Goal: Information Seeking & Learning: Learn about a topic

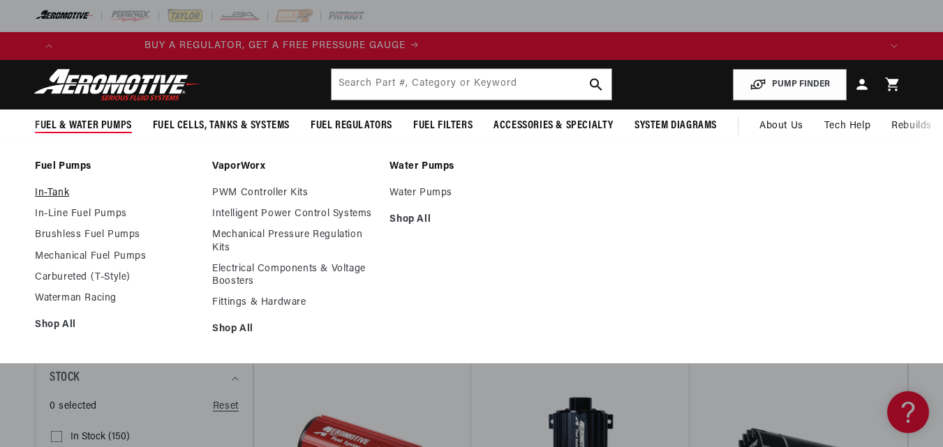
click at [59, 193] on link "In-Tank" at bounding box center [116, 193] width 163 height 13
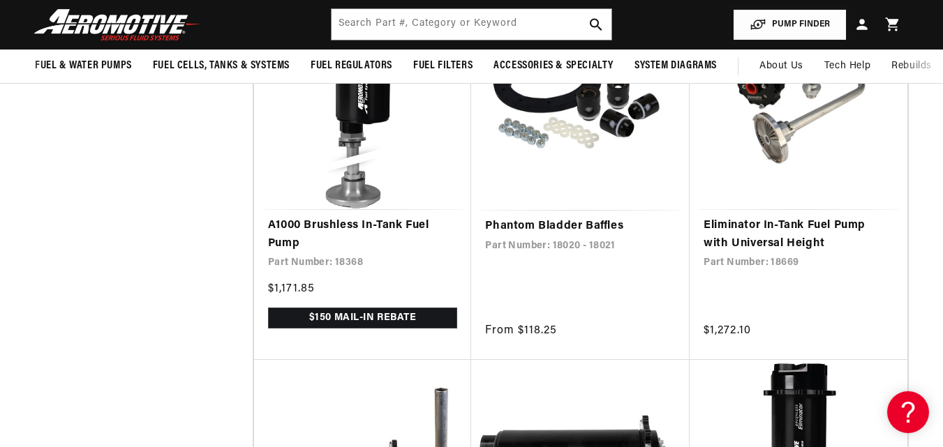
click at [782, 17] on button "PUMP FINDER" at bounding box center [790, 24] width 114 height 31
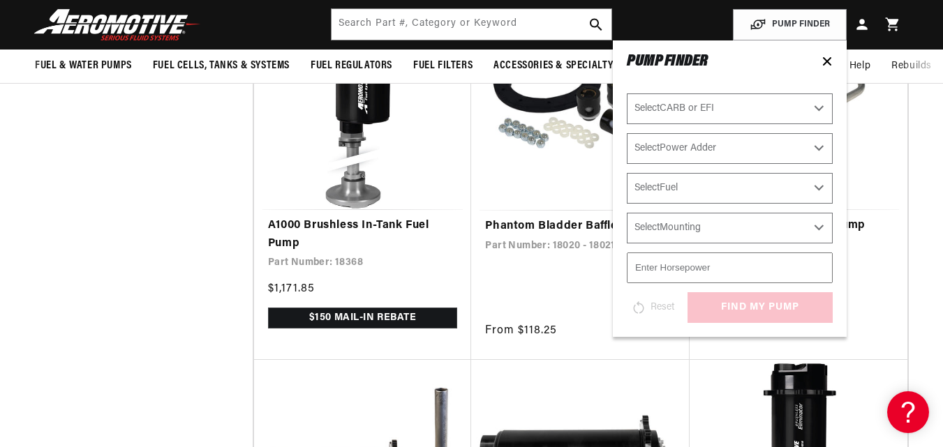
click at [703, 113] on select "Select CARB or EFI Carbureted Fuel Injected" at bounding box center [730, 108] width 206 height 31
select select "Fuel-Injected"
click at [627, 93] on select "Select CARB or EFI Carbureted Fuel Injected" at bounding box center [730, 108] width 206 height 31
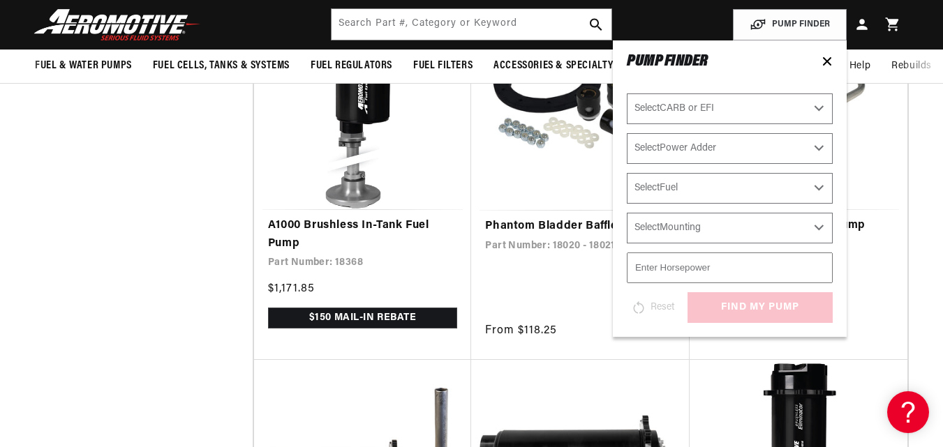
select select "Fuel-Injected"
click at [693, 148] on select "Select Power Adder No - Naturally Aspirated Yes - Forced Induction" at bounding box center [730, 148] width 206 height 31
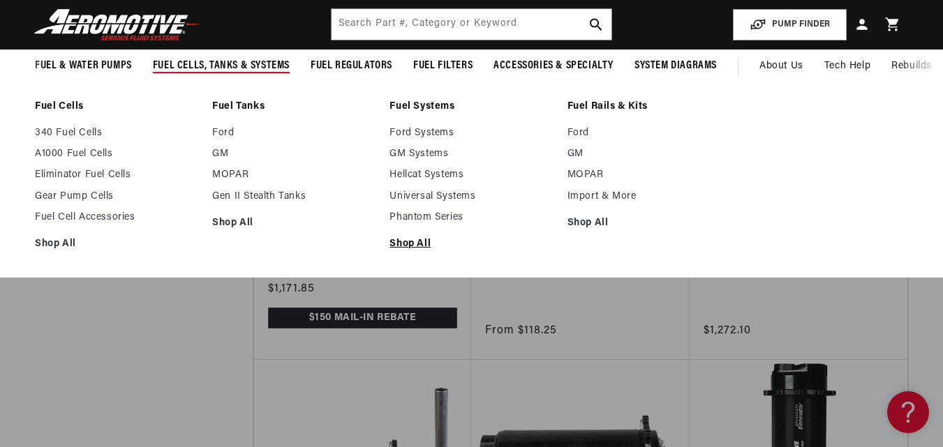
click at [415, 243] on link "Shop All" at bounding box center [470, 244] width 163 height 13
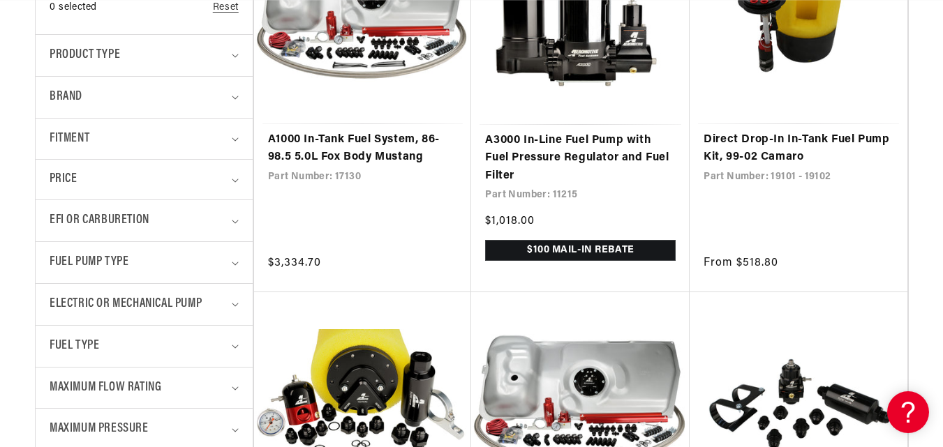
scroll to position [488, 0]
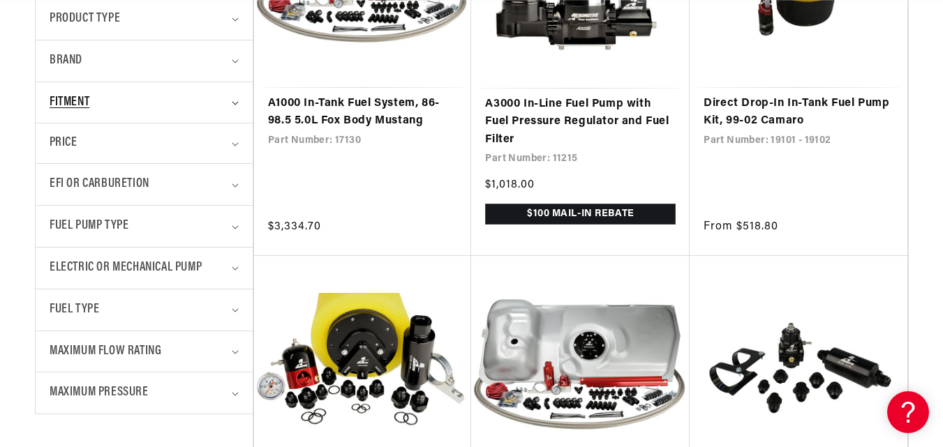
click at [230, 96] on summary "Fitment" at bounding box center [144, 102] width 189 height 41
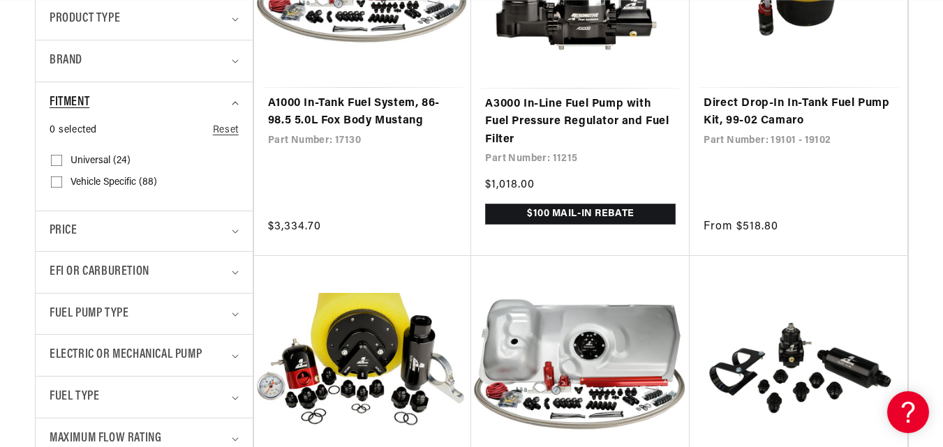
click at [238, 105] on summary "Fitment" at bounding box center [144, 102] width 189 height 41
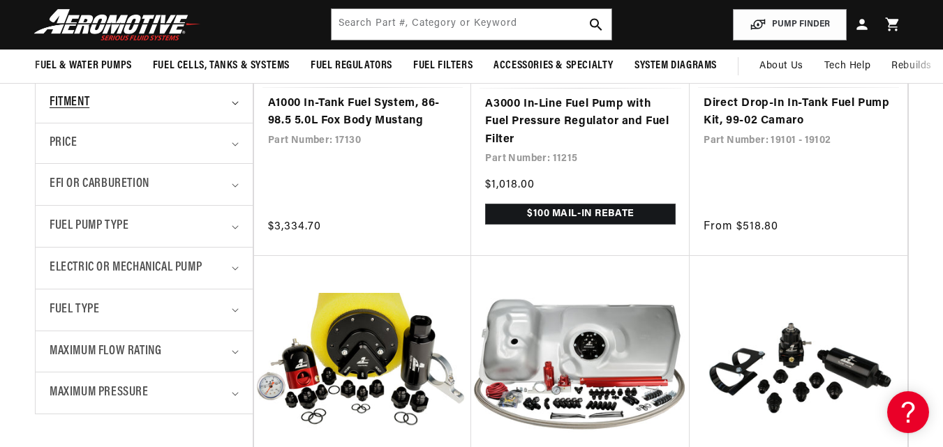
scroll to position [419, 0]
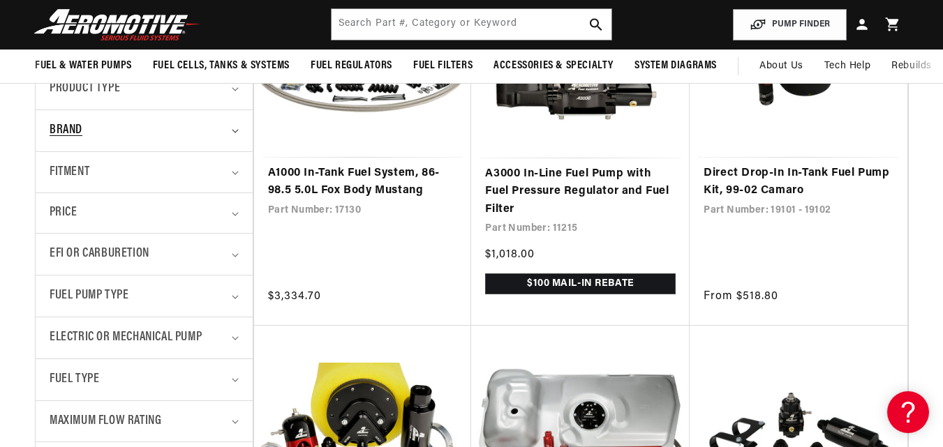
click at [232, 125] on summary "Brand" at bounding box center [144, 130] width 189 height 41
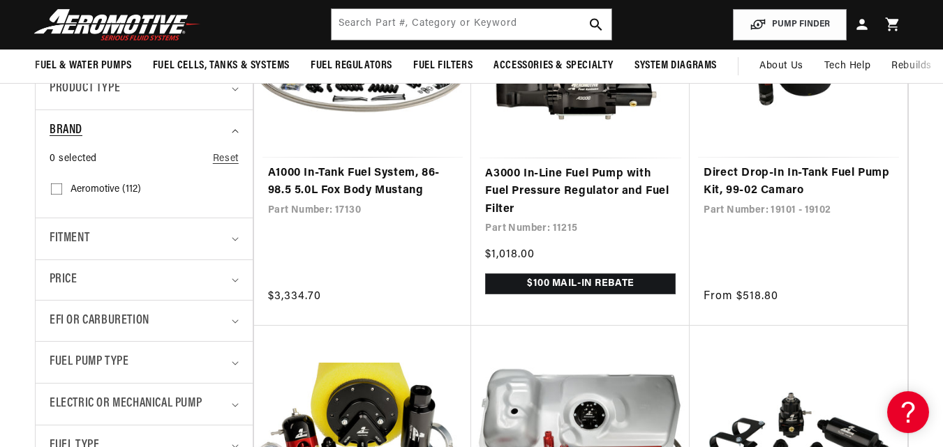
click at [232, 125] on summary "Brand" at bounding box center [144, 130] width 189 height 41
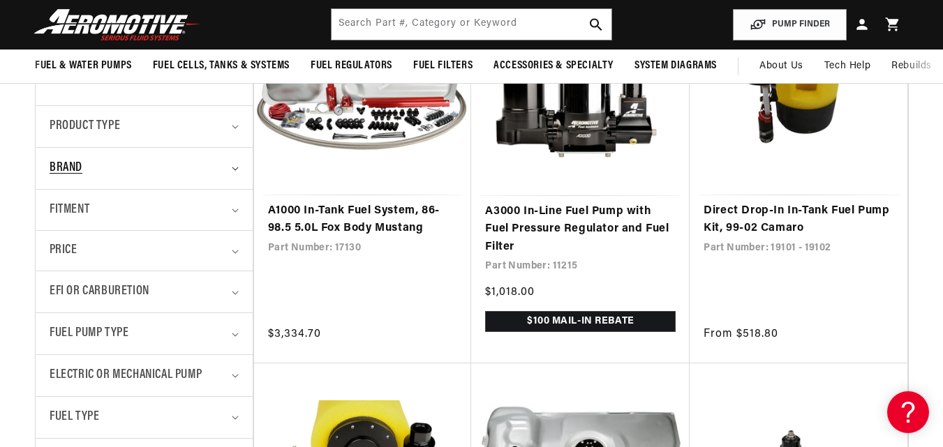
scroll to position [349, 0]
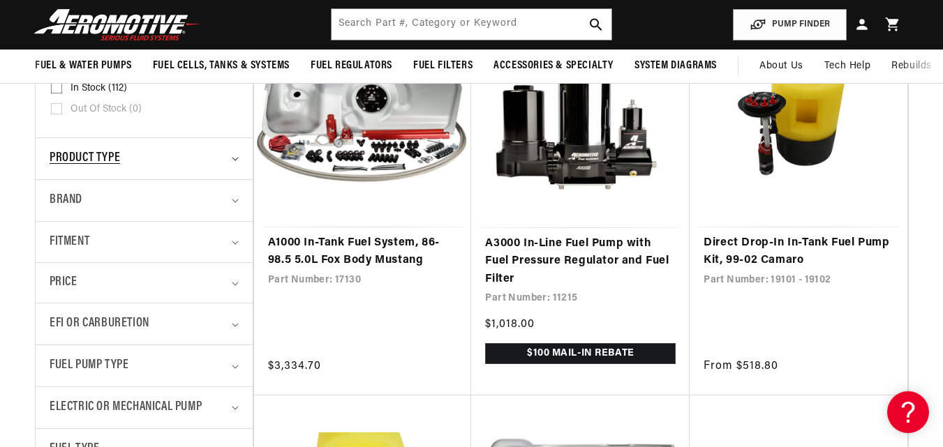
click at [233, 153] on summary "Product type" at bounding box center [144, 158] width 189 height 41
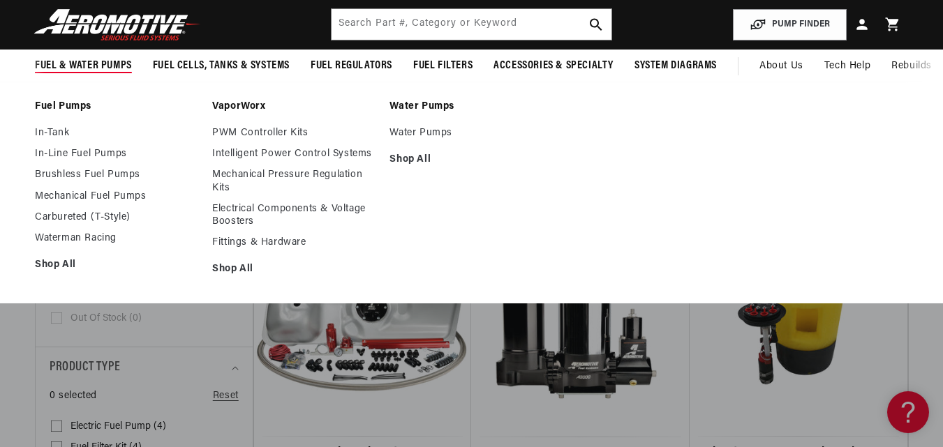
scroll to position [0, 817]
click at [57, 127] on link "In-Tank" at bounding box center [116, 133] width 163 height 13
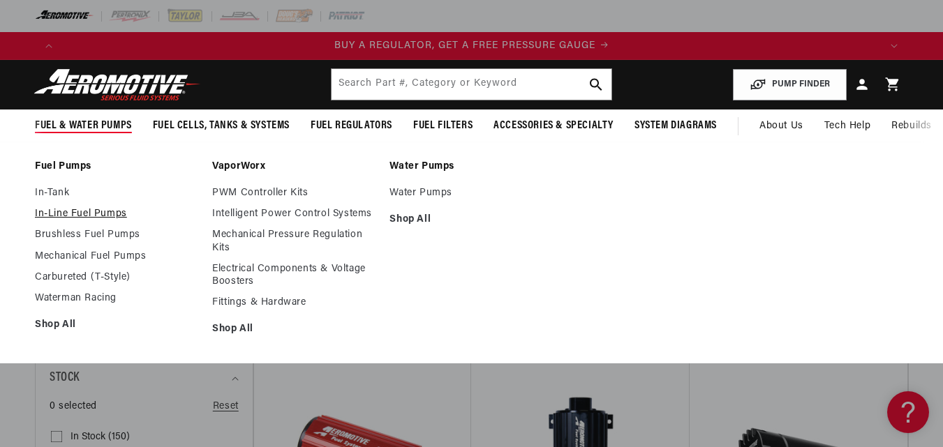
click at [78, 210] on link "In-Line Fuel Pumps" at bounding box center [116, 214] width 163 height 13
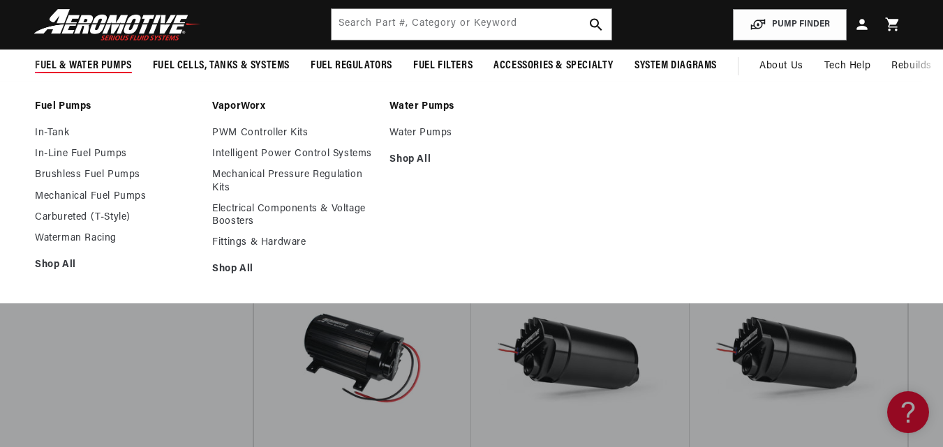
scroll to position [0, 2451]
click at [66, 132] on link "In-Tank" at bounding box center [116, 133] width 163 height 13
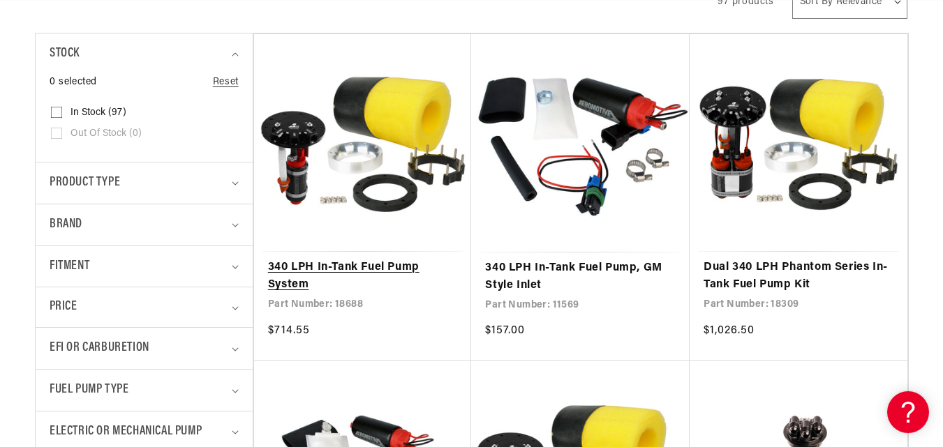
scroll to position [419, 0]
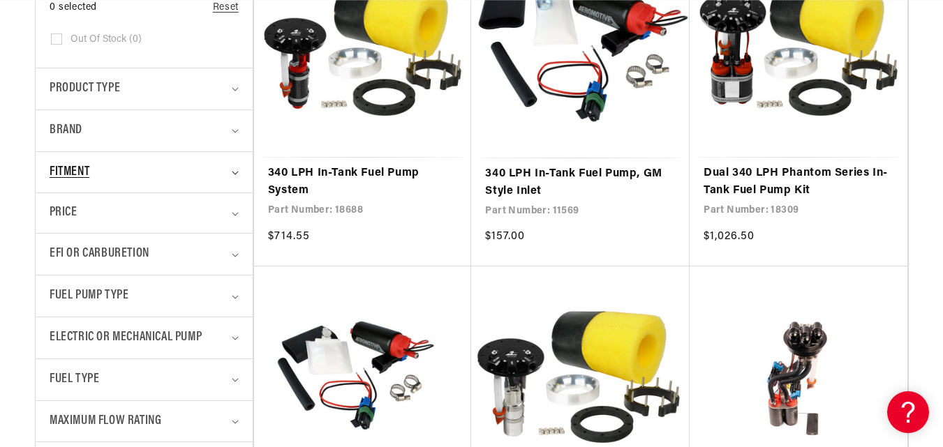
click at [223, 177] on div "Fitment" at bounding box center [138, 173] width 177 height 20
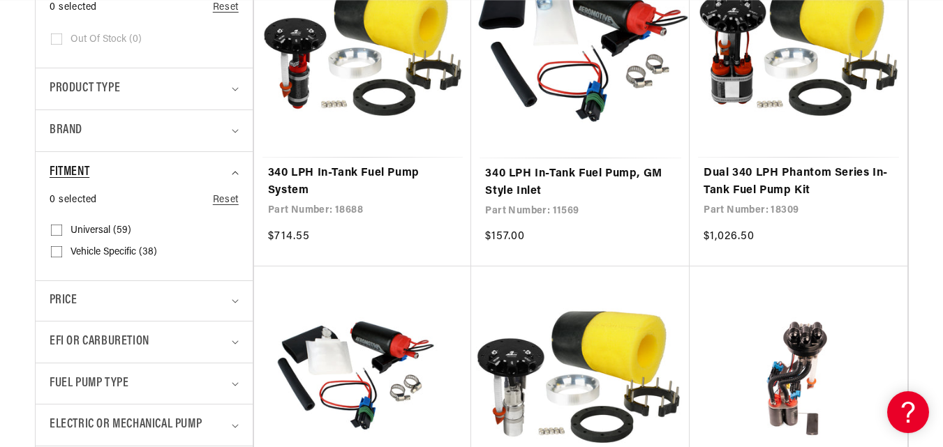
scroll to position [0, 817]
click at [57, 256] on input "Vehicle Specific (38) Vehicle Specific (38 products)" at bounding box center [56, 254] width 11 height 11
checkbox input "true"
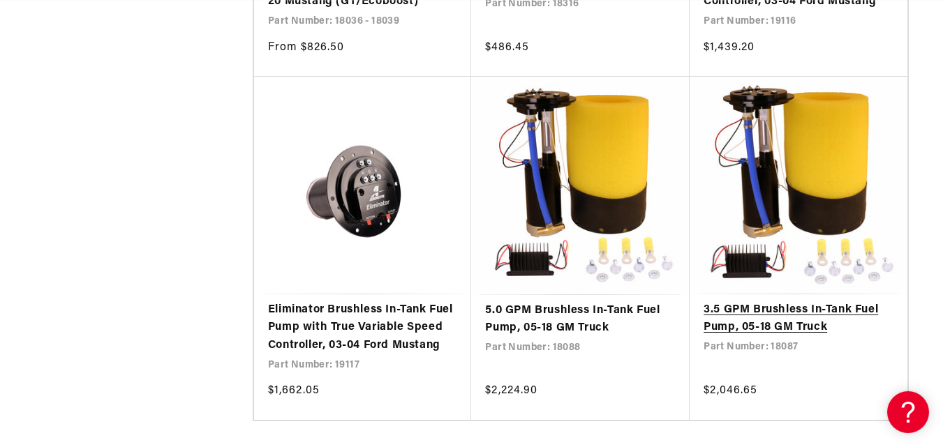
scroll to position [2721, 0]
